Goal: Navigation & Orientation: Find specific page/section

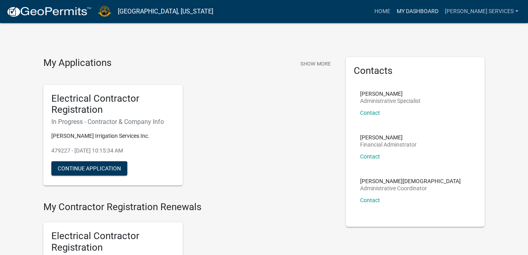
click at [441, 13] on link "My Dashboard" at bounding box center [417, 11] width 48 height 15
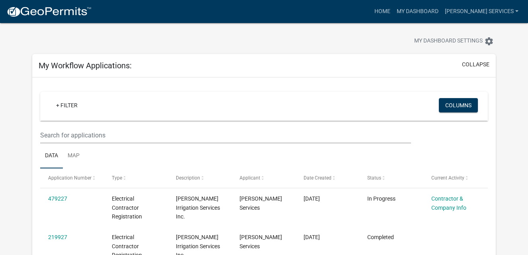
scroll to position [9, 0]
click at [393, 10] on link "Home" at bounding box center [382, 11] width 22 height 15
